Goal: Find specific page/section

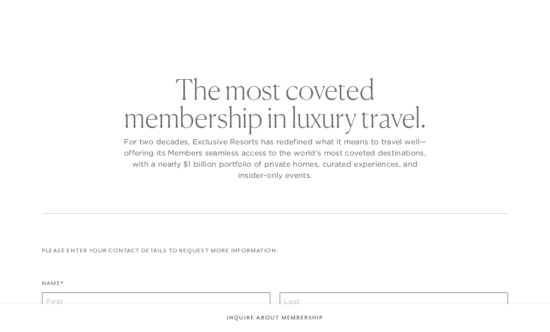
checkbox input "false"
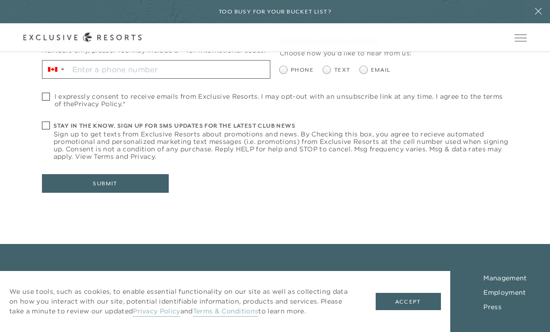
scroll to position [404, 0]
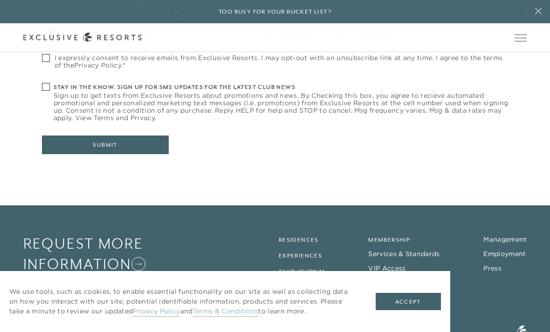
click at [288, 240] on link "Residences" at bounding box center [299, 240] width 40 height 7
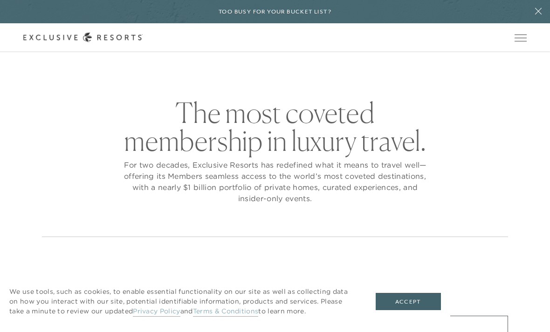
click at [396, 311] on button "Accept" at bounding box center [408, 302] width 65 height 18
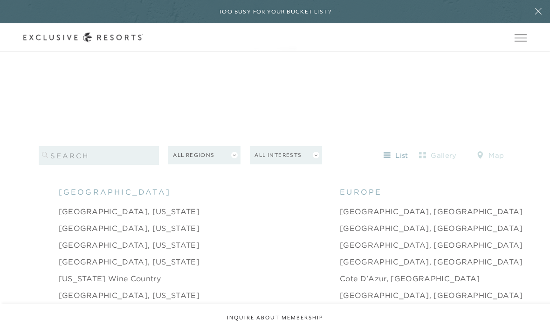
scroll to position [817, 0]
click at [62, 165] on input "search" at bounding box center [99, 155] width 121 height 19
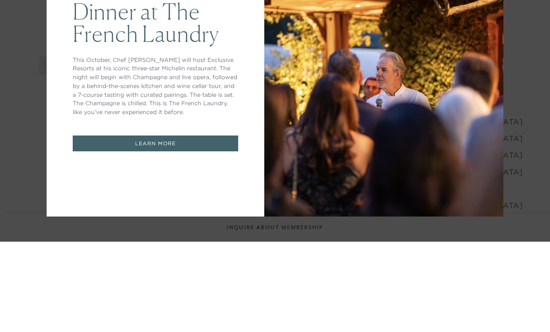
scroll to position [908, 0]
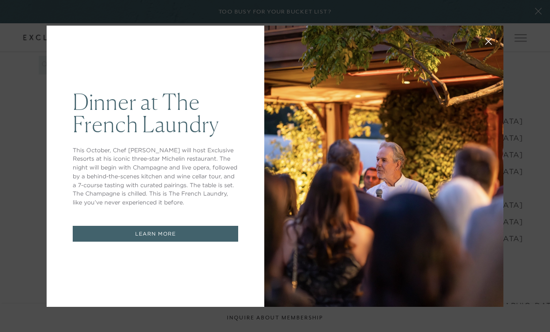
click at [422, 226] on div at bounding box center [383, 167] width 239 height 282
click at [489, 52] on button at bounding box center [488, 40] width 22 height 22
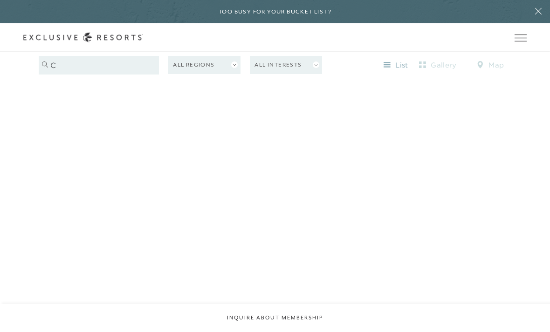
scroll to position [908, 0]
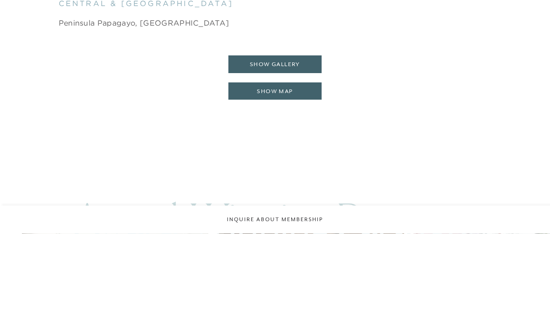
type input "[GEOGRAPHIC_DATA]"
click at [257, 154] on button "show gallery" at bounding box center [274, 163] width 93 height 18
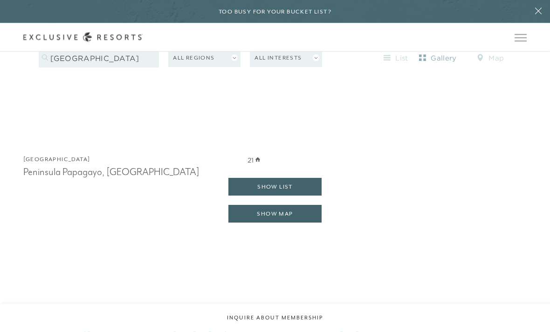
scroll to position [996, 0]
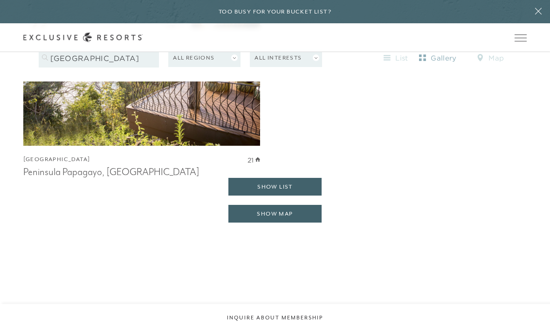
click at [244, 196] on button "show list" at bounding box center [274, 187] width 93 height 18
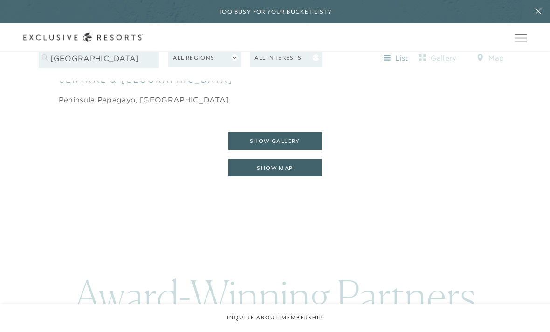
scroll to position [929, 0]
click at [263, 151] on button "show gallery" at bounding box center [274, 142] width 93 height 18
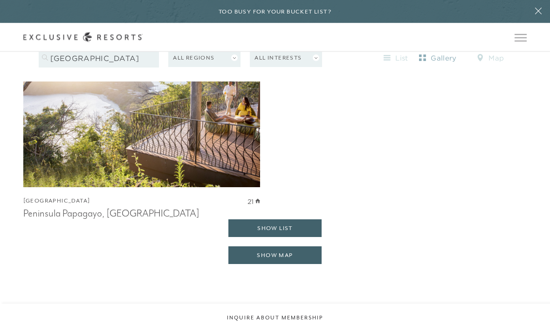
scroll to position [955, 0]
click at [265, 237] on button "show list" at bounding box center [274, 229] width 93 height 18
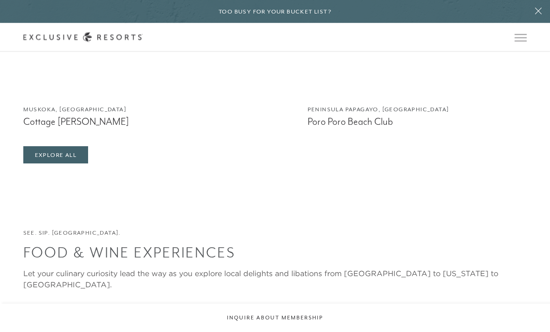
scroll to position [1836, 0]
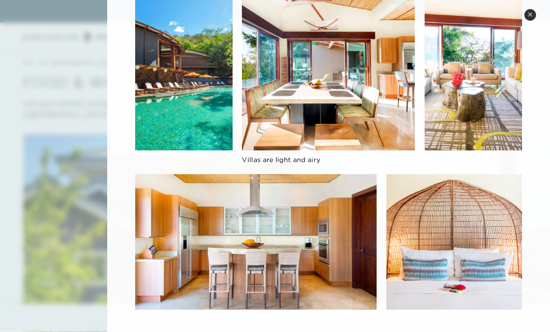
scroll to position [2011, 0]
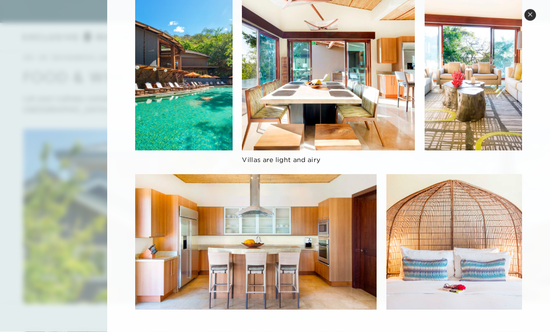
click at [528, 20] on button "Close quickview" at bounding box center [530, 15] width 12 height 12
